Goal: Communication & Community: Answer question/provide support

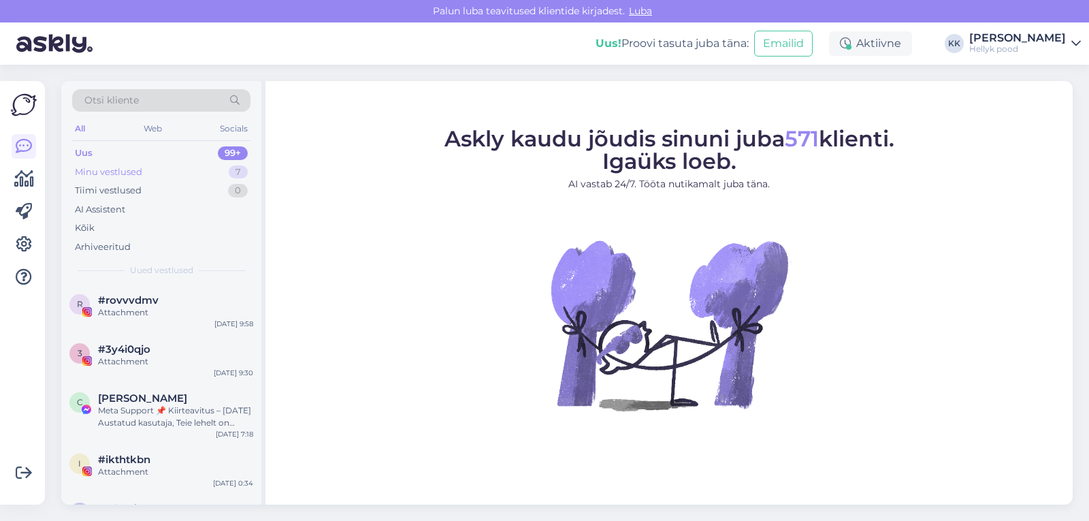
click at [112, 173] on div "Minu vestlused" at bounding box center [108, 172] width 67 height 14
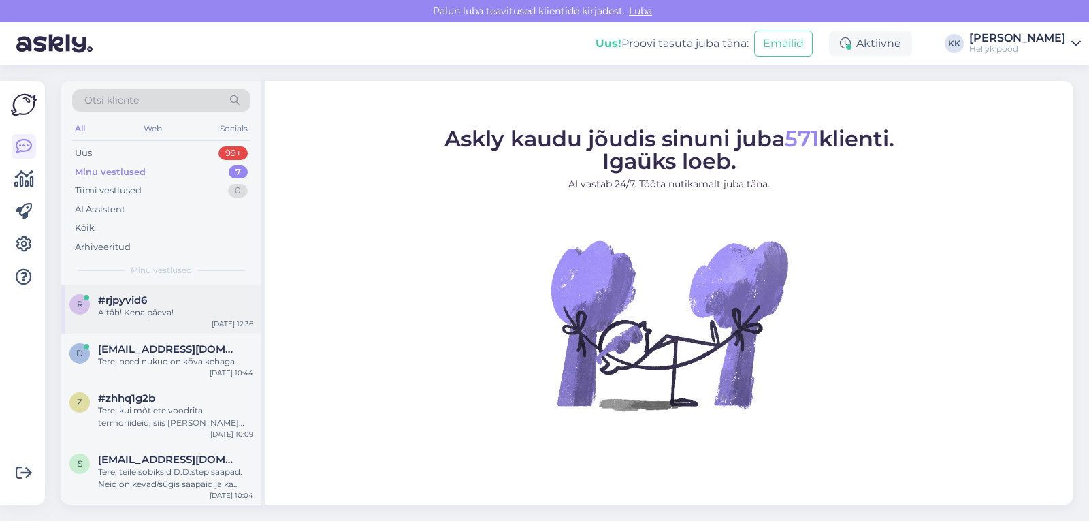
click at [134, 305] on span "#rjpyvid6" at bounding box center [122, 300] width 49 height 12
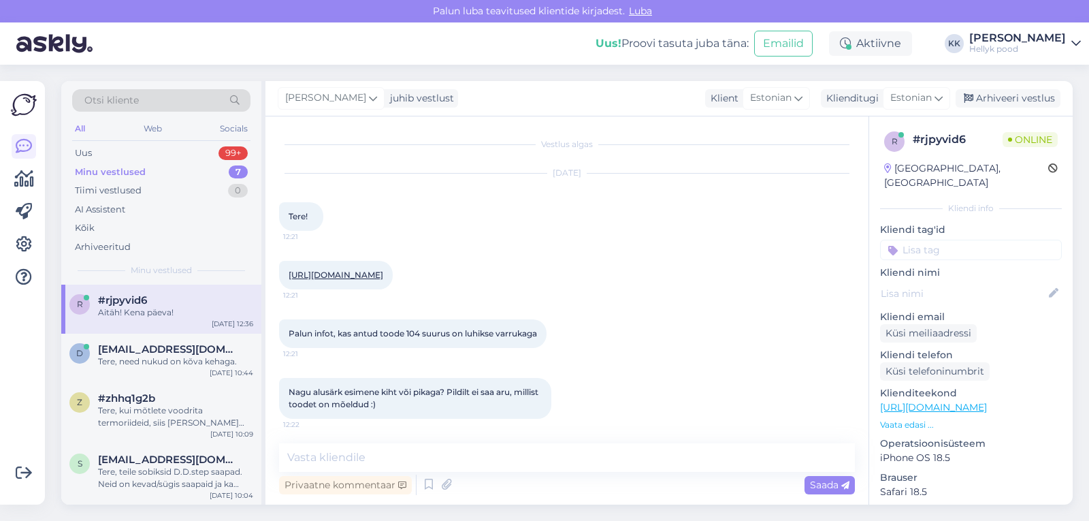
scroll to position [261, 0]
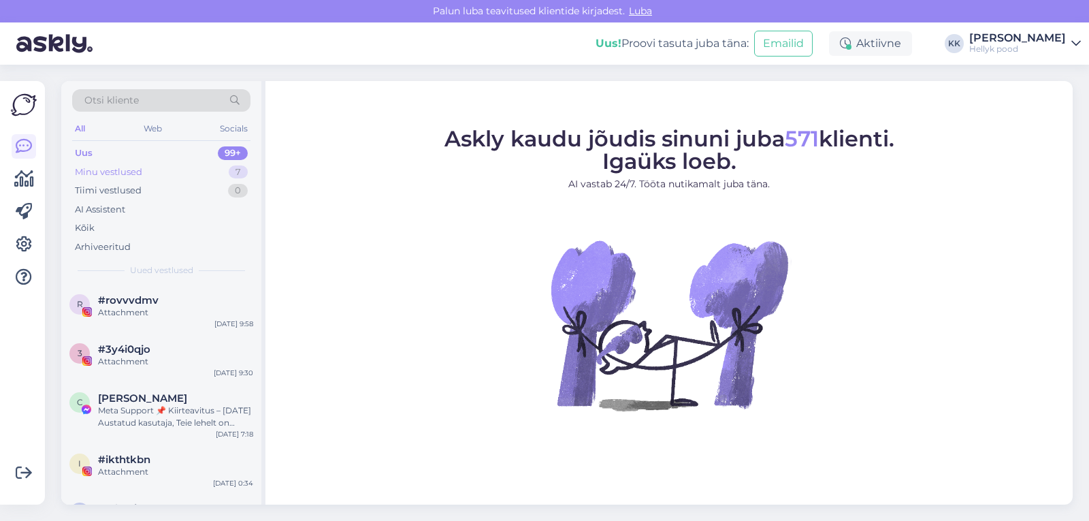
click at [116, 165] on div "Minu vestlused" at bounding box center [108, 172] width 67 height 14
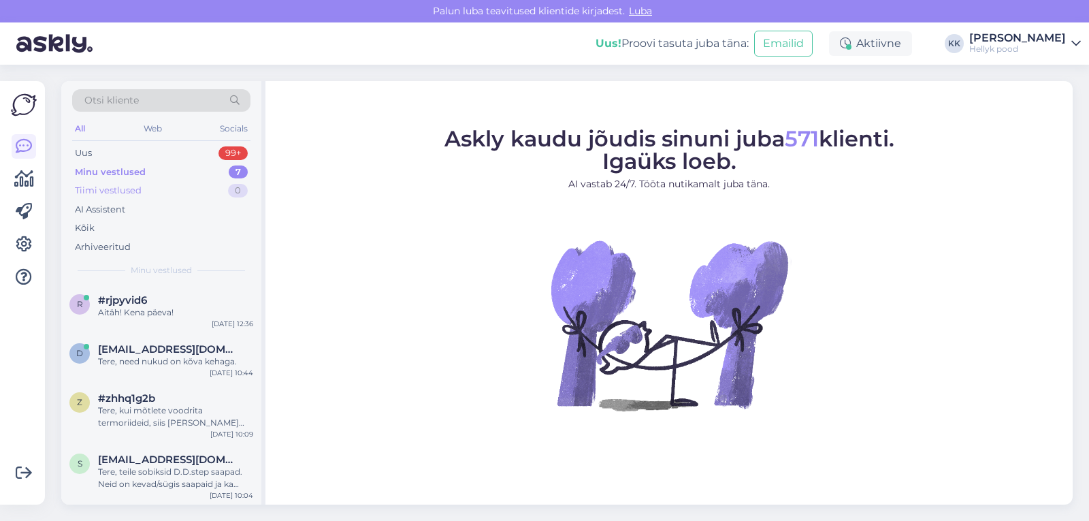
click at [106, 189] on div "Tiimi vestlused" at bounding box center [108, 191] width 67 height 14
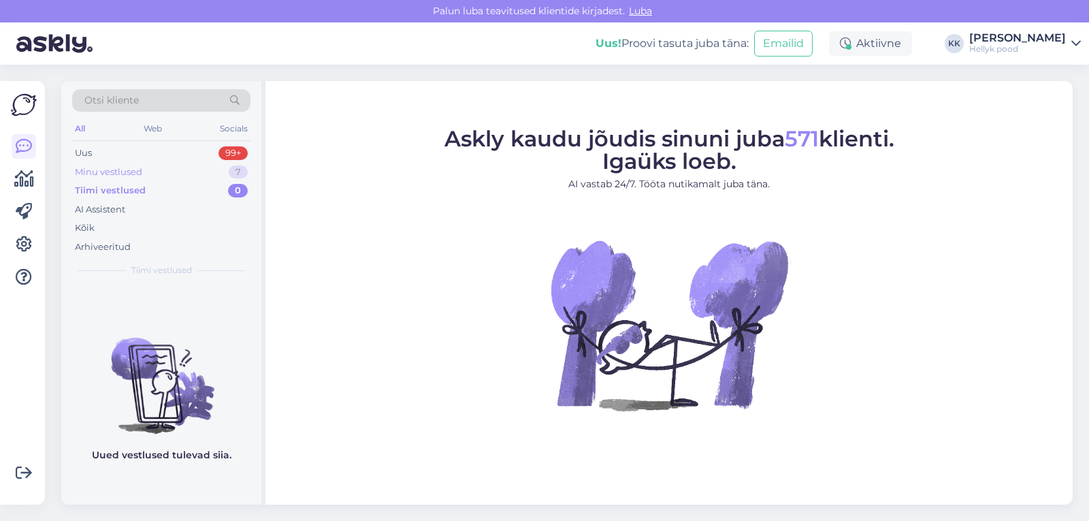
click at [99, 172] on div "Minu vestlused" at bounding box center [108, 172] width 67 height 14
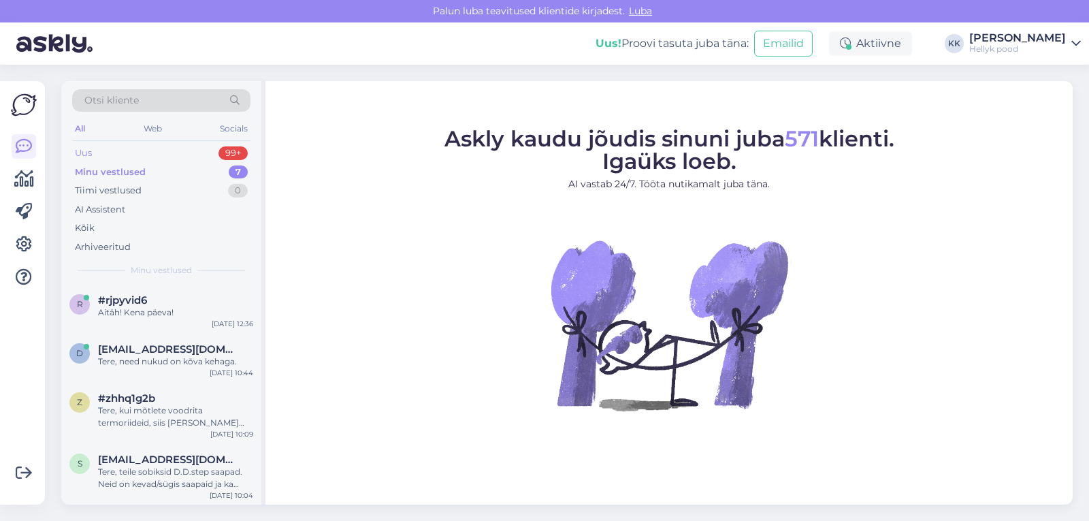
click at [90, 153] on div "Uus" at bounding box center [83, 153] width 17 height 14
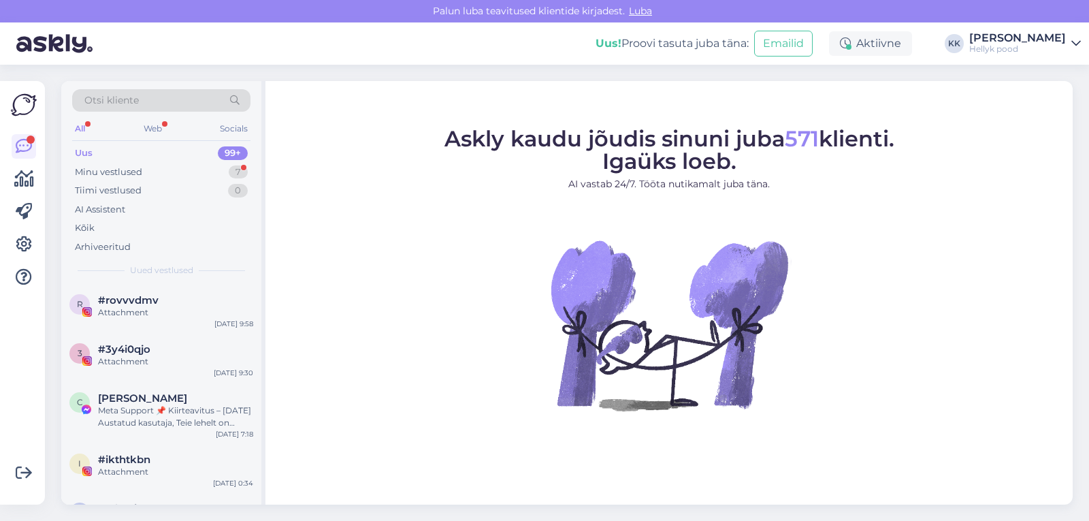
click at [89, 150] on div "Uus" at bounding box center [84, 153] width 18 height 14
click at [114, 168] on div "Minu vestlused" at bounding box center [108, 172] width 67 height 14
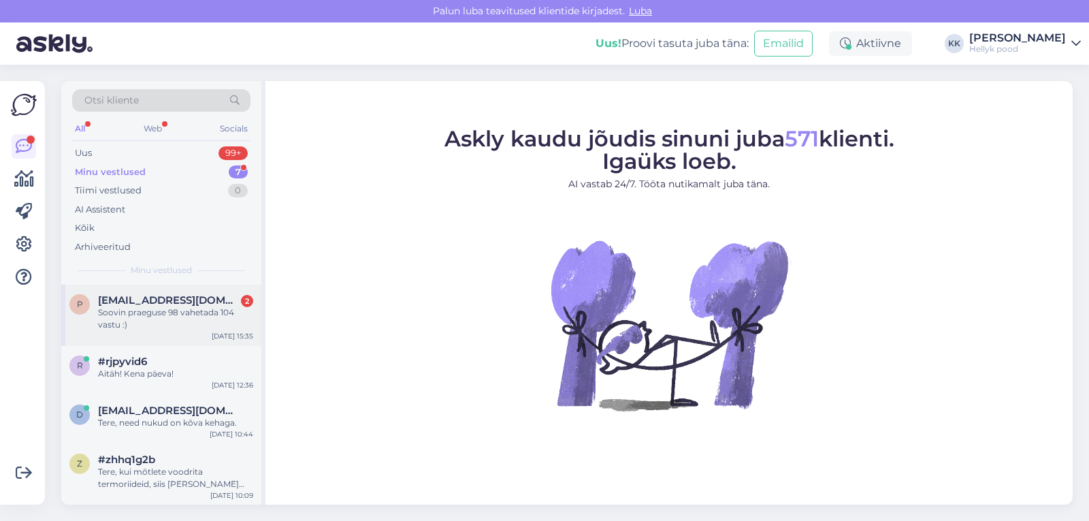
click at [182, 311] on div "Soovin praeguse 98 vahetada 104 vastu :)" at bounding box center [175, 318] width 155 height 25
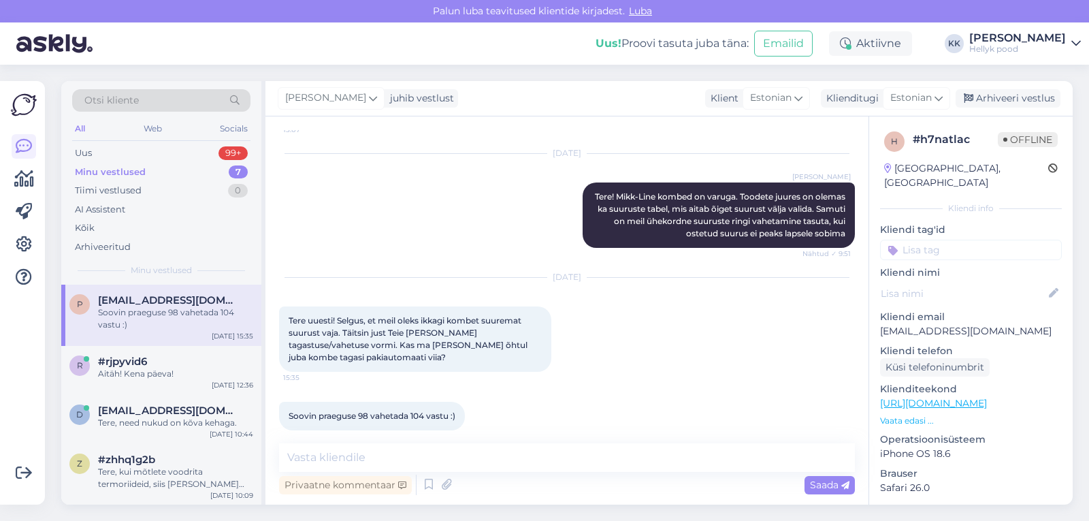
scroll to position [158, 0]
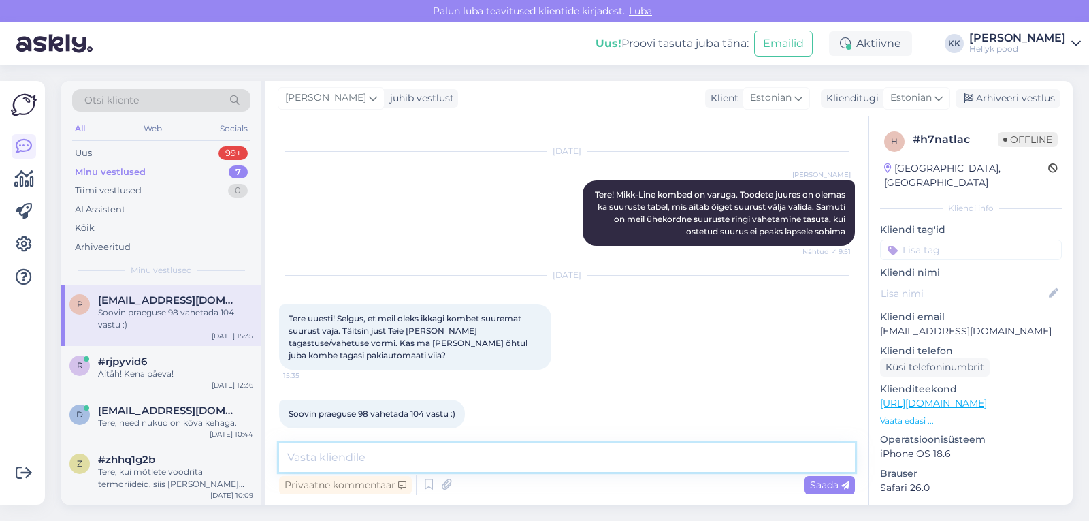
click at [397, 454] on textarea at bounding box center [567, 457] width 576 height 29
click at [324, 456] on textarea at bounding box center [567, 457] width 576 height 29
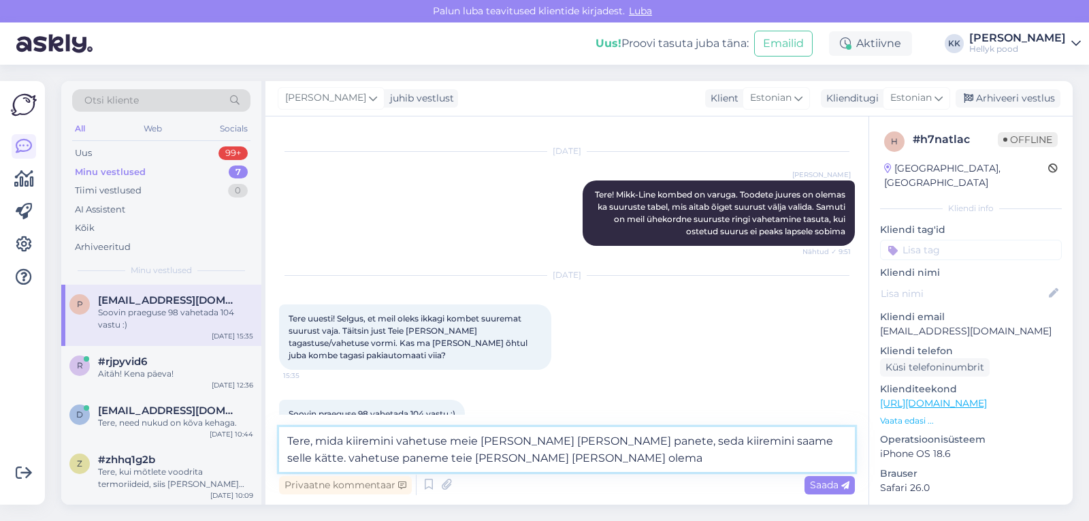
click at [445, 441] on textarea "Tere, mida kiiremini vahetuse meie poole teele panete, seda kiiremini saame sel…" at bounding box center [567, 449] width 576 height 45
click at [744, 443] on textarea "Tere, mida kiiremini paki meie poole teele panete, seda kiiremini saame selle k…" at bounding box center [567, 449] width 576 height 45
click at [451, 457] on textarea "Tere, mida kiiremini paki meie poole teele panete, seda kiiremini saame selle k…" at bounding box center [567, 449] width 576 height 45
type textarea "Tere, mida kiiremini paki meie poole teele panete, seda kiiremini saame selle k…"
click at [827, 486] on span "Saada" at bounding box center [829, 485] width 39 height 12
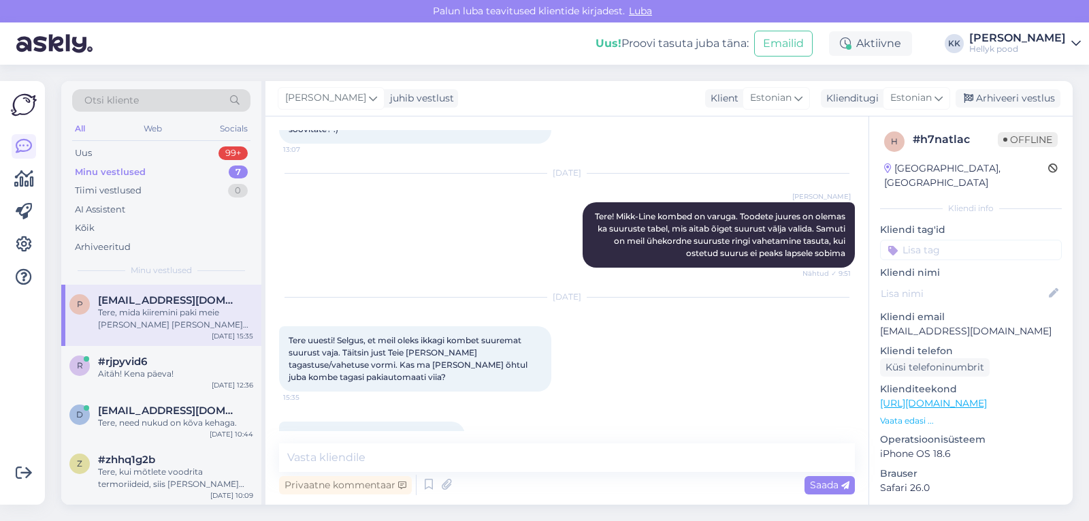
scroll to position [241, 0]
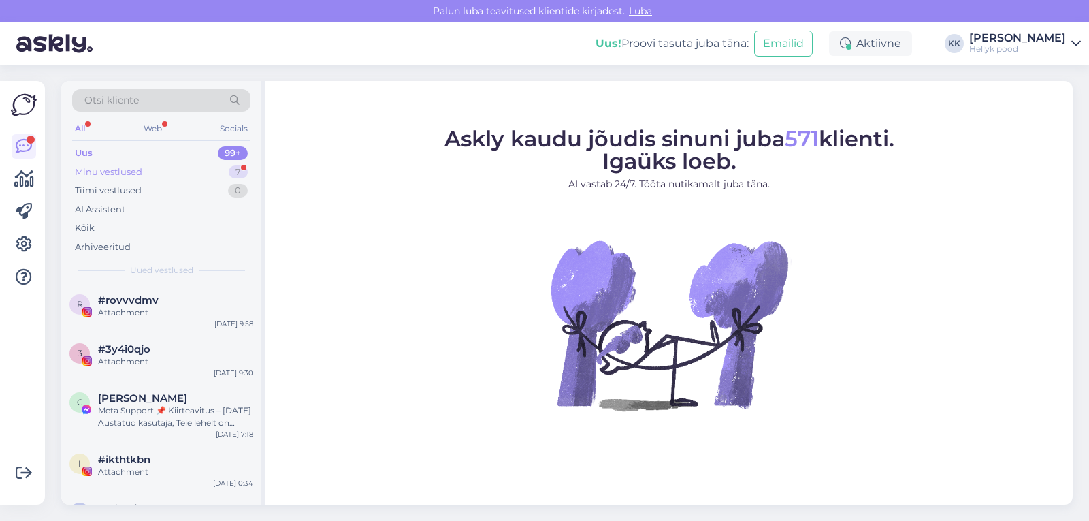
click at [97, 167] on div "Minu vestlused" at bounding box center [108, 172] width 67 height 14
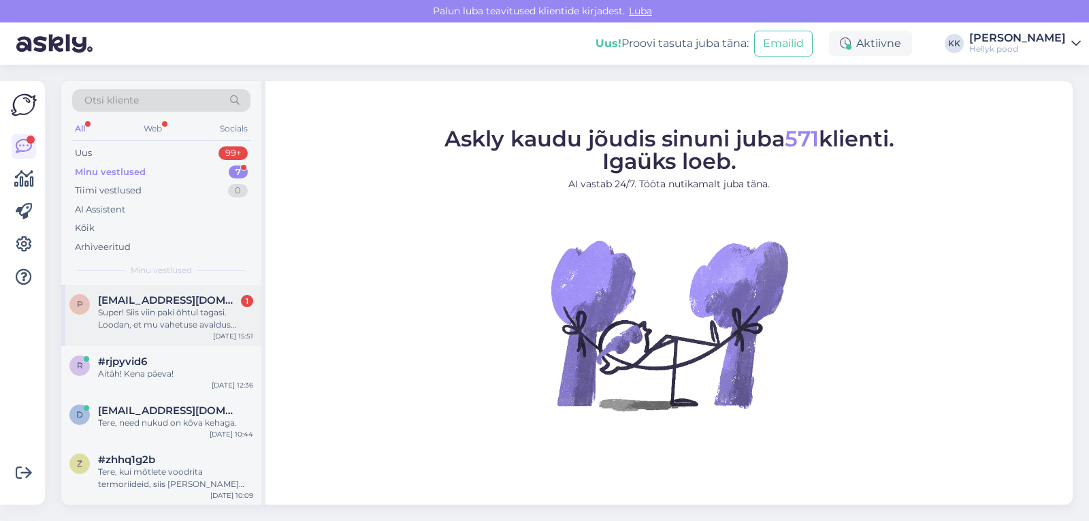
click at [182, 317] on div "Super! Siis viin paki õhtul tagasi. Loodan, et mu vahetuse avaldus jõudis ka te…" at bounding box center [175, 318] width 155 height 25
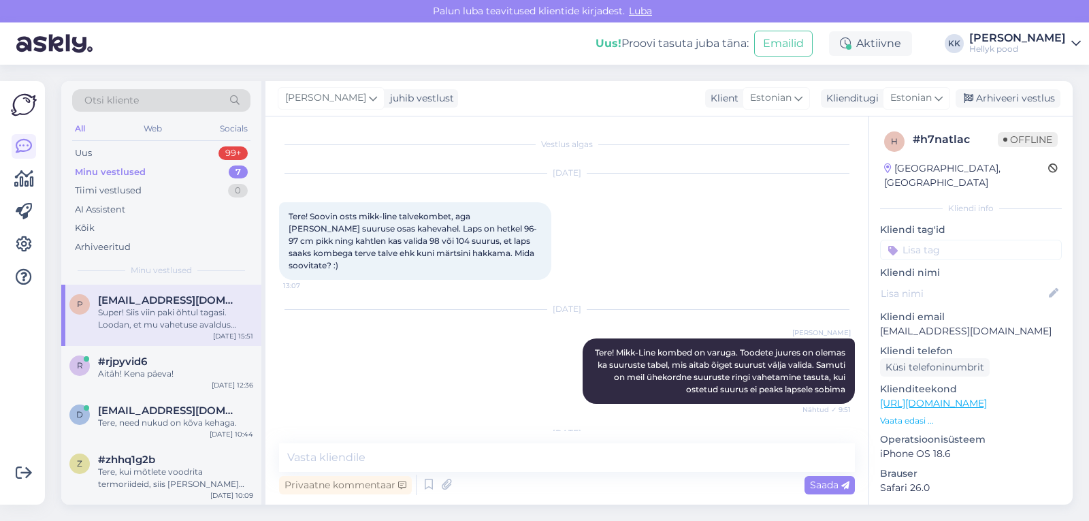
scroll to position [312, 0]
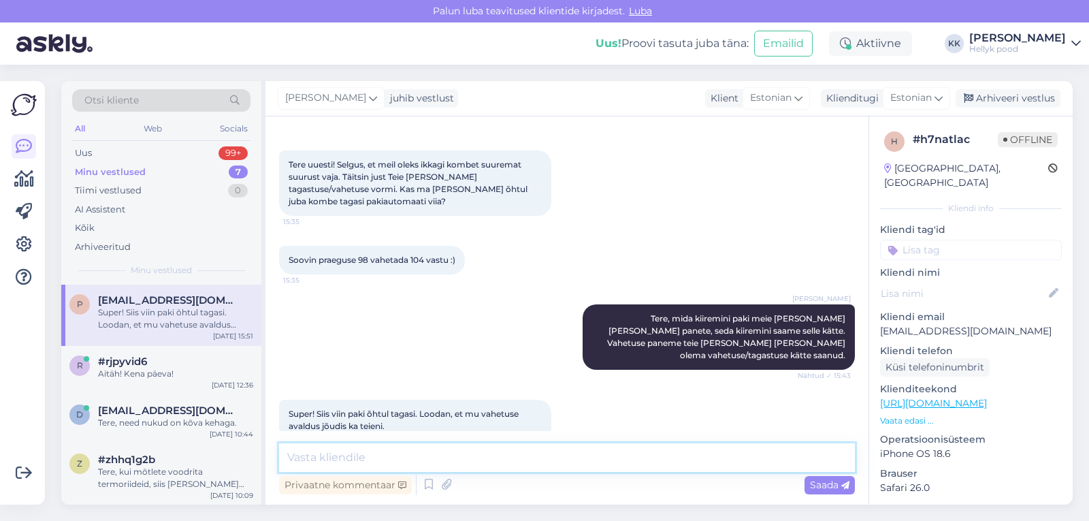
click at [360, 461] on textarea at bounding box center [567, 457] width 576 height 29
type textarea "Jah, kogu vahetuse info on meie jõudnud :)"
click at [816, 487] on span "Saada" at bounding box center [829, 485] width 39 height 12
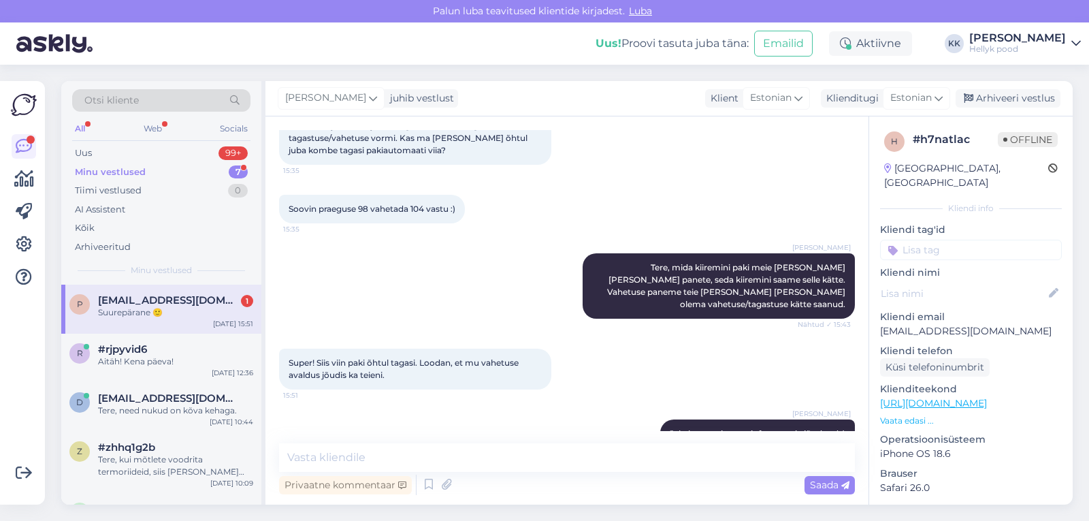
scroll to position [429, 0]
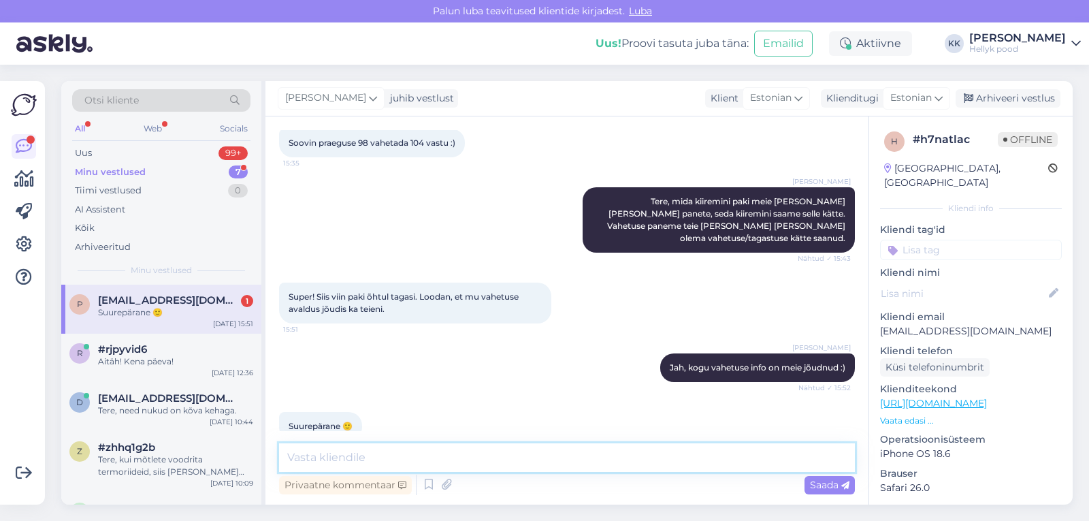
click at [360, 453] on textarea at bounding box center [567, 457] width 576 height 29
click at [125, 168] on div "Minu vestlused" at bounding box center [110, 172] width 71 height 14
click at [123, 307] on div "Suurepärane 🙂" at bounding box center [175, 312] width 155 height 12
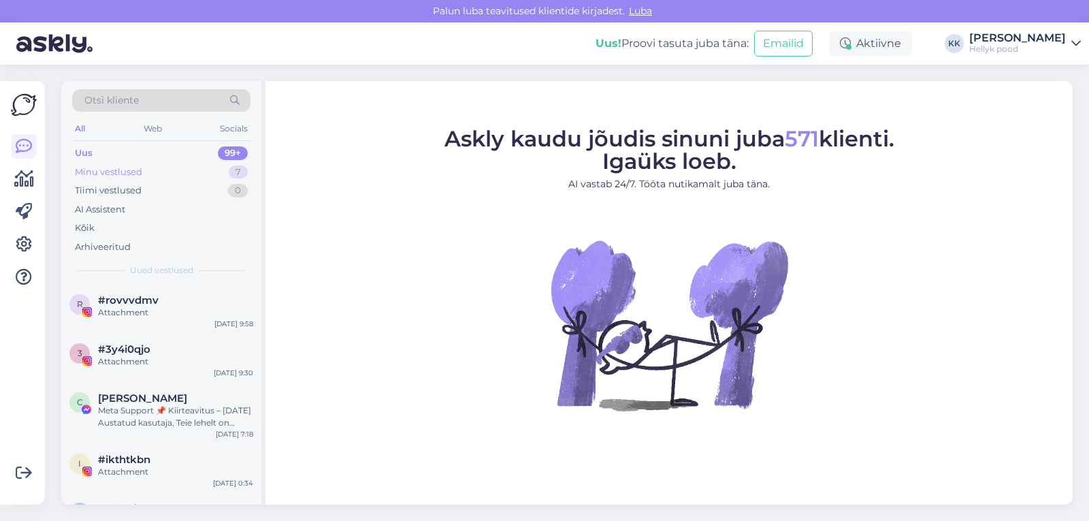
click at [96, 172] on div "Minu vestlused" at bounding box center [108, 172] width 67 height 14
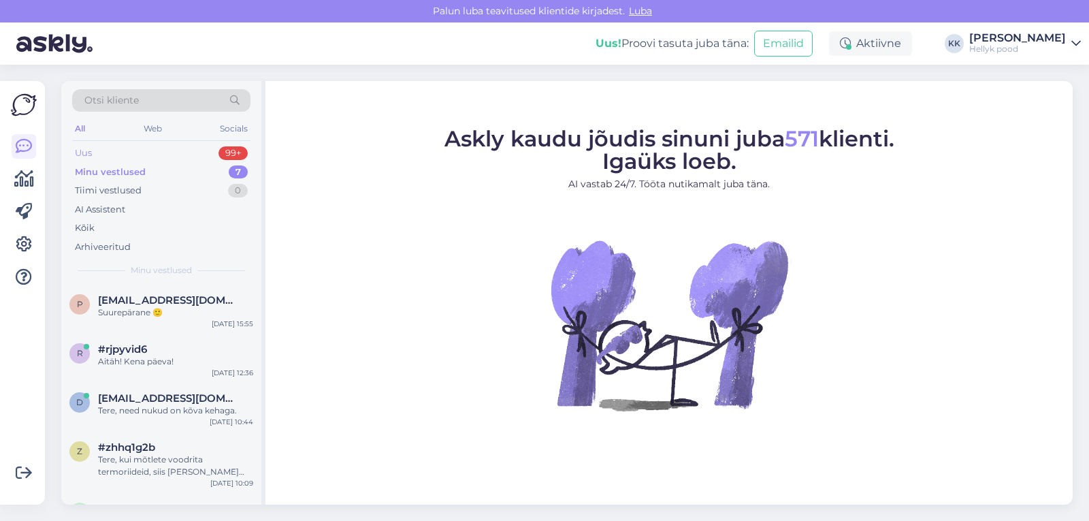
click at [87, 149] on div "Uus" at bounding box center [83, 153] width 17 height 14
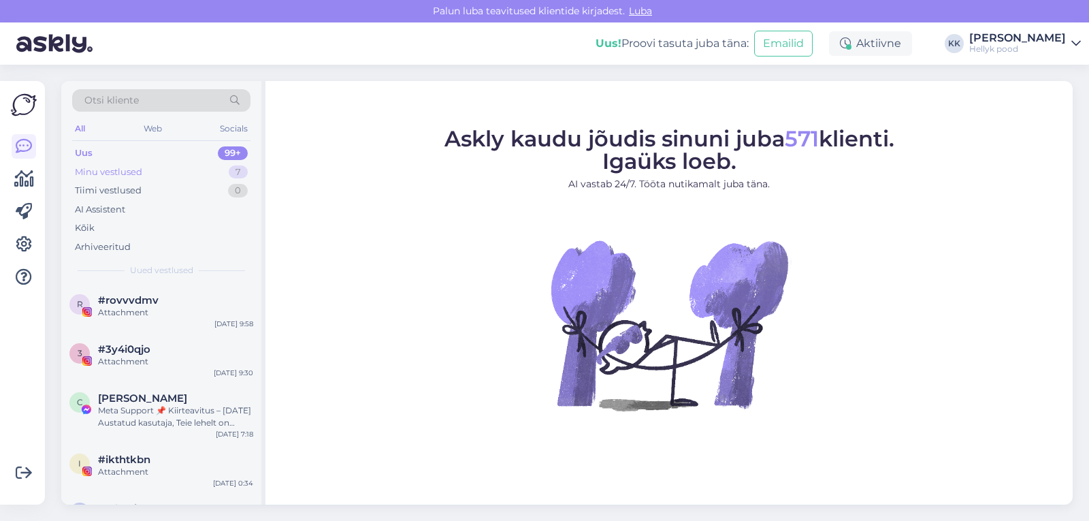
click at [88, 172] on div "Minu vestlused" at bounding box center [108, 172] width 67 height 14
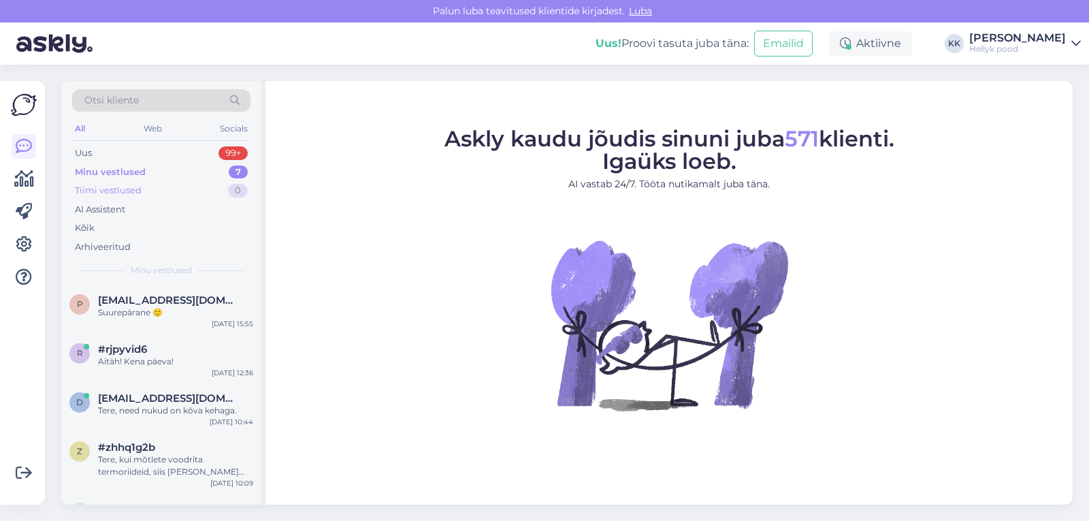
click at [93, 186] on div "Tiimi vestlused" at bounding box center [108, 191] width 67 height 14
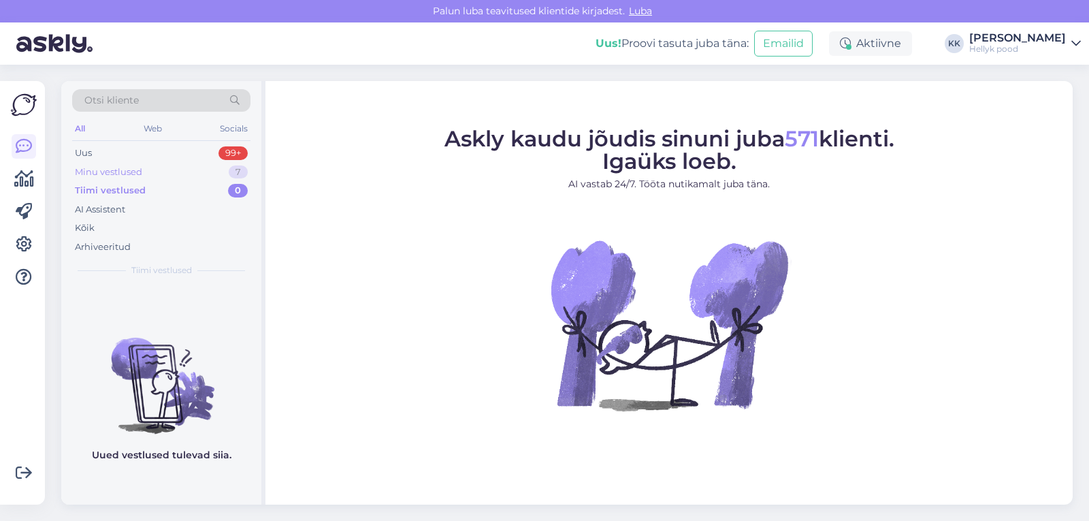
click at [93, 171] on div "Minu vestlused" at bounding box center [108, 172] width 67 height 14
